Goal: Transaction & Acquisition: Purchase product/service

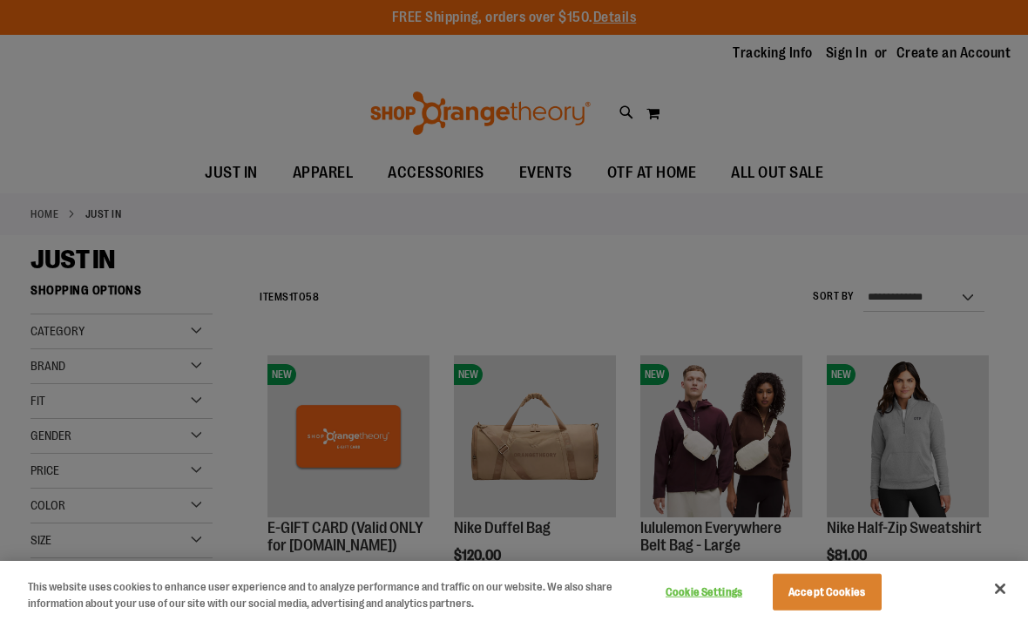
click at [853, 602] on button "Accept Cookies" at bounding box center [827, 592] width 109 height 37
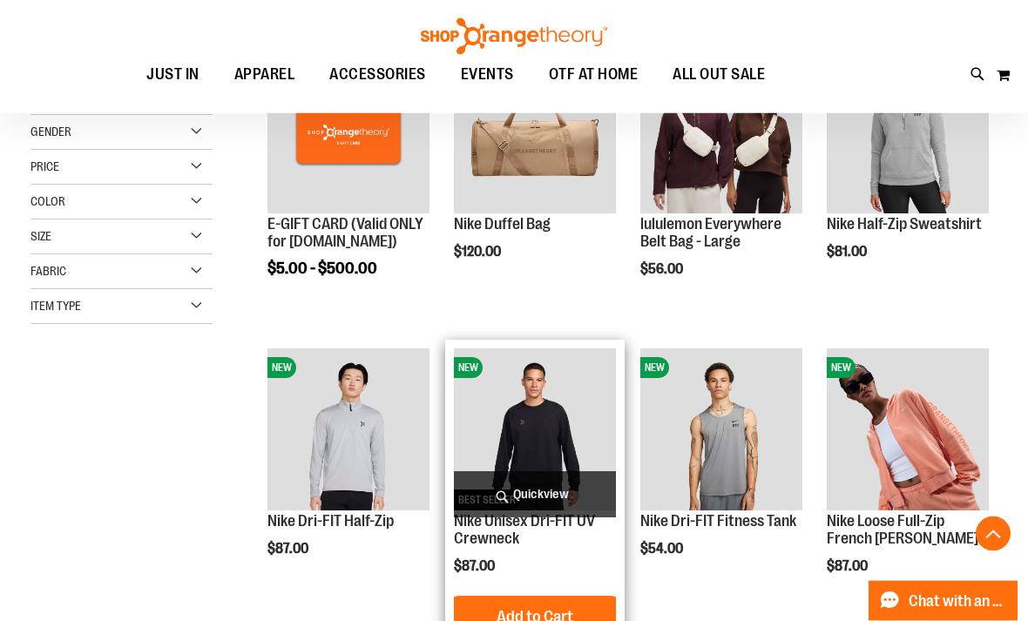
scroll to position [303, 0]
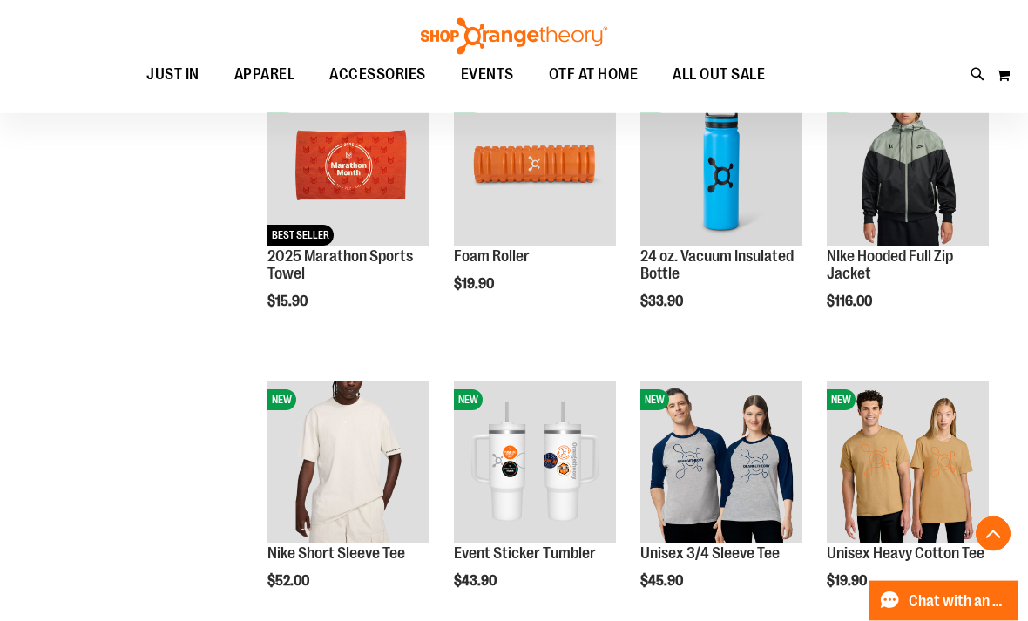
scroll to position [2035, 0]
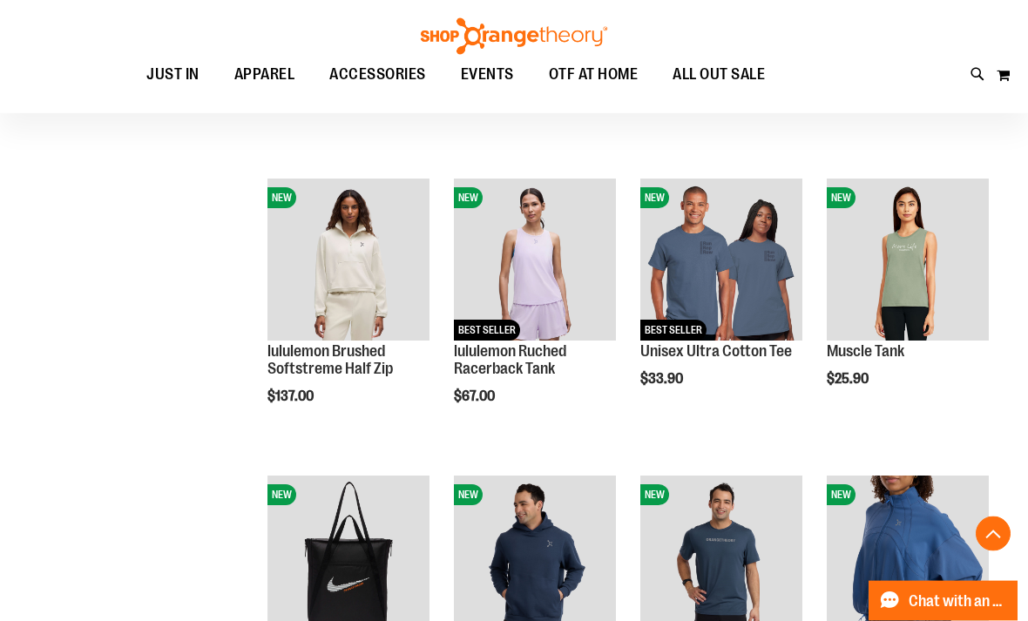
scroll to position [1067, 0]
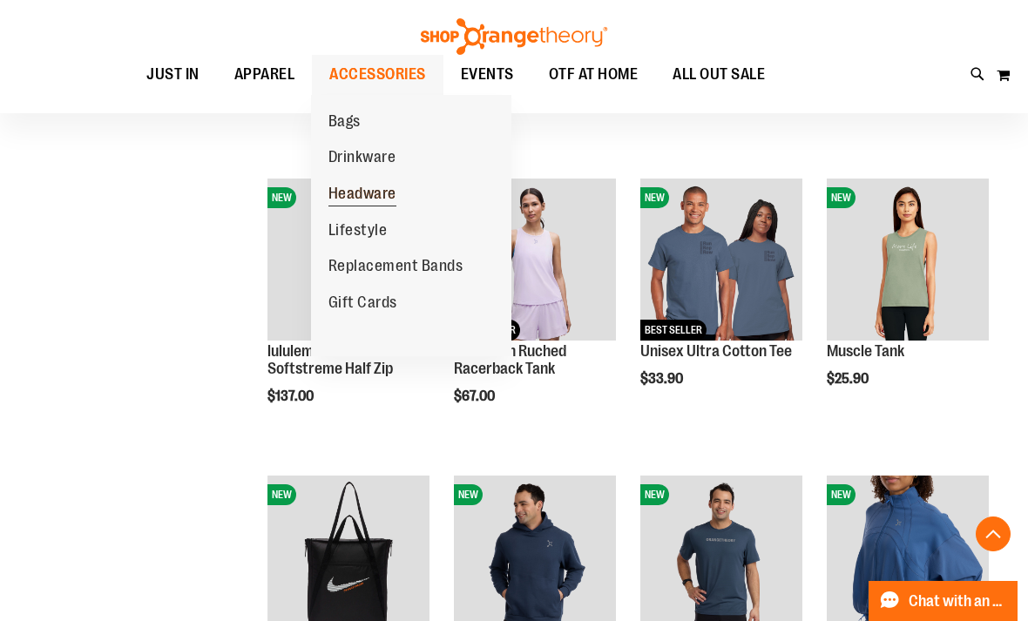
click at [358, 199] on span "Headware" at bounding box center [362, 196] width 68 height 22
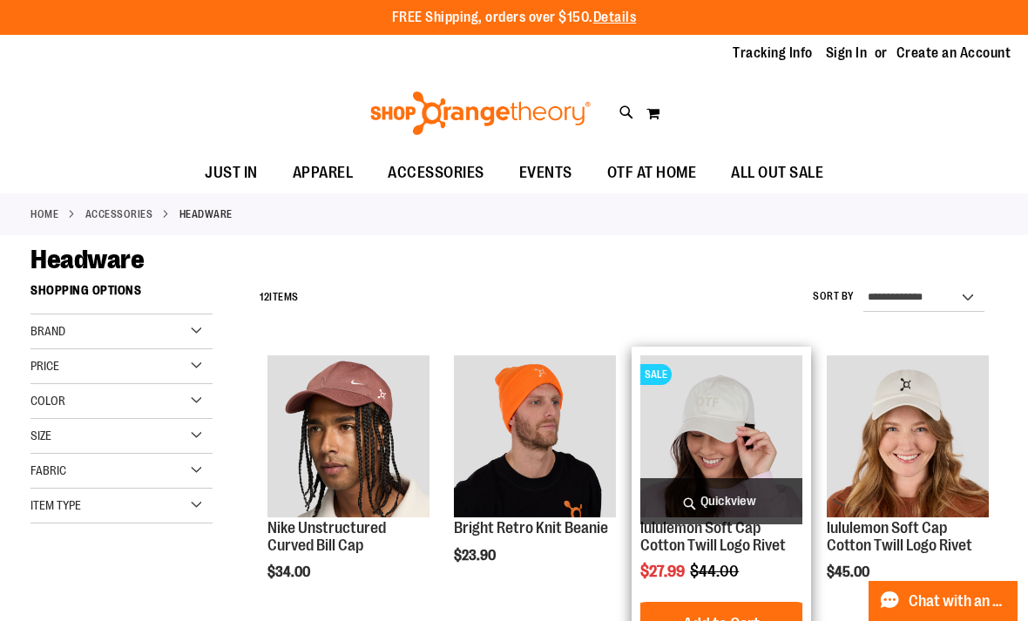
click at [731, 388] on img "product" at bounding box center [721, 436] width 162 height 162
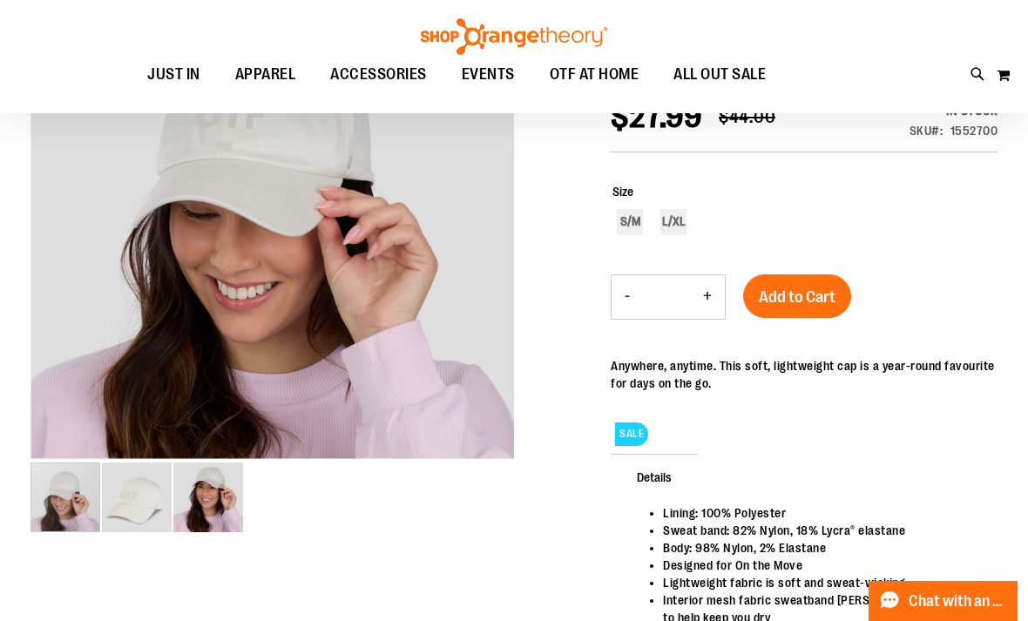
scroll to position [286, 0]
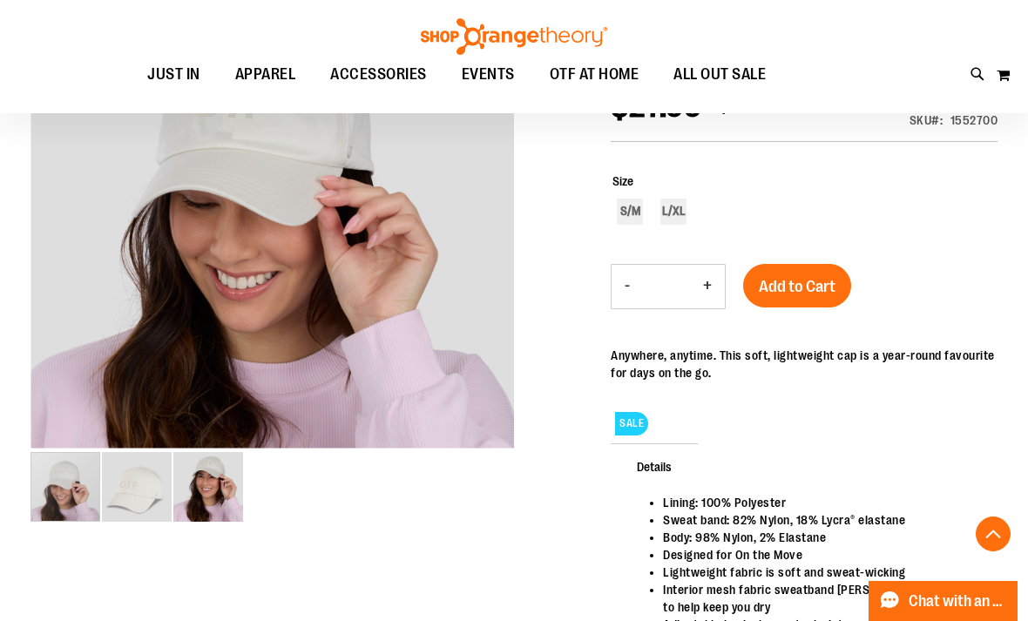
click at [110, 480] on img "image 2 of 3" at bounding box center [137, 487] width 70 height 70
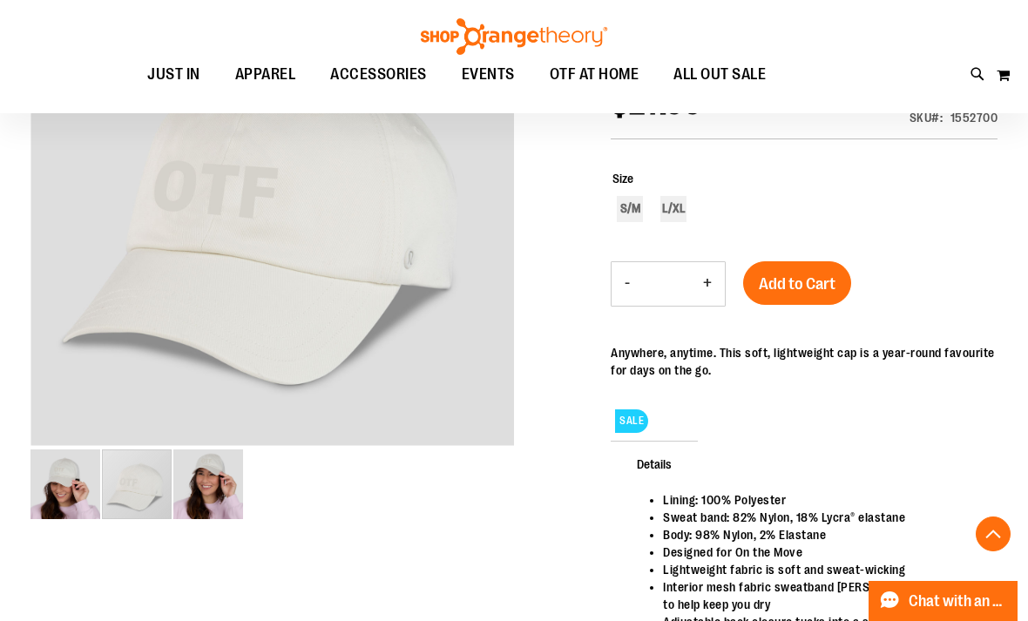
scroll to position [287, 0]
